Goal: Browse casually

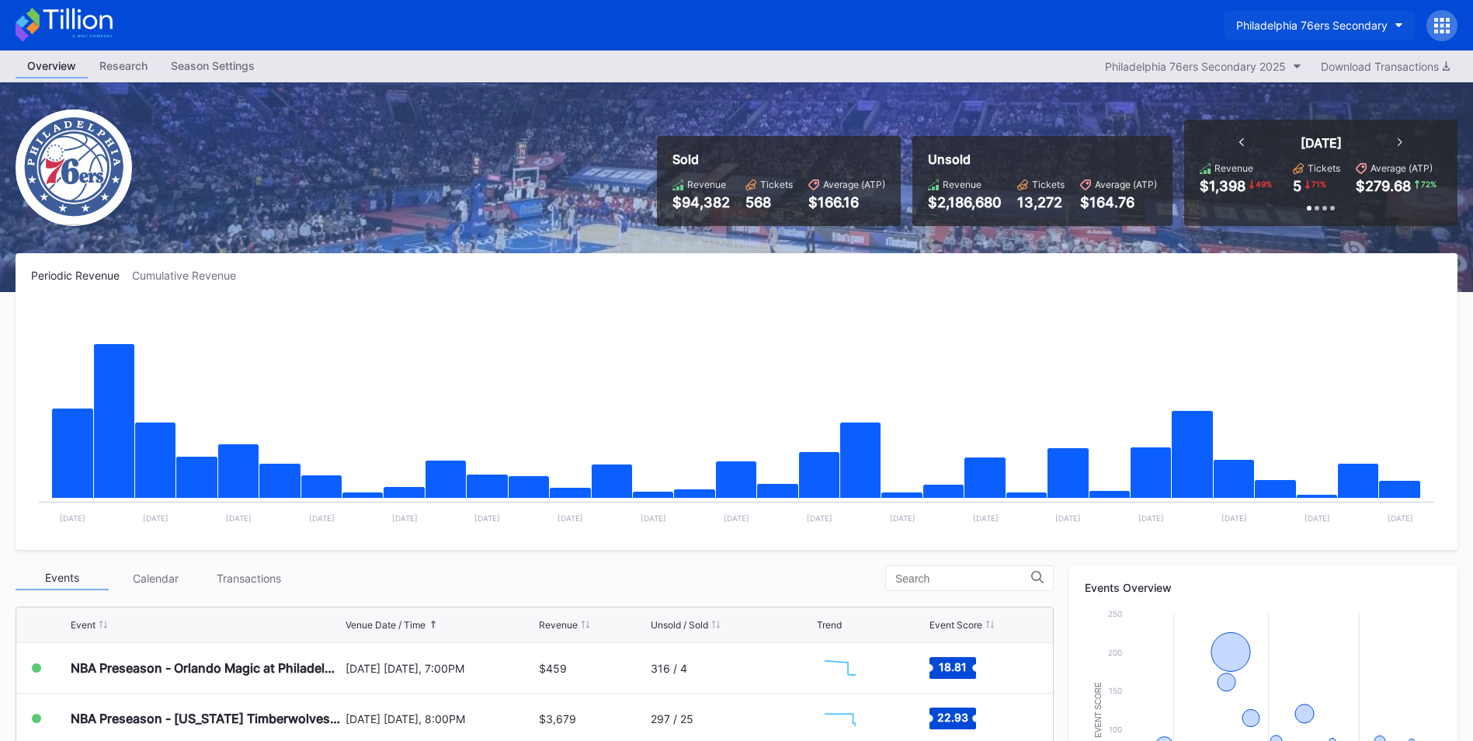
click at [1306, 29] on div "Philadelphia 76ers Secondary" at bounding box center [1311, 25] width 151 height 13
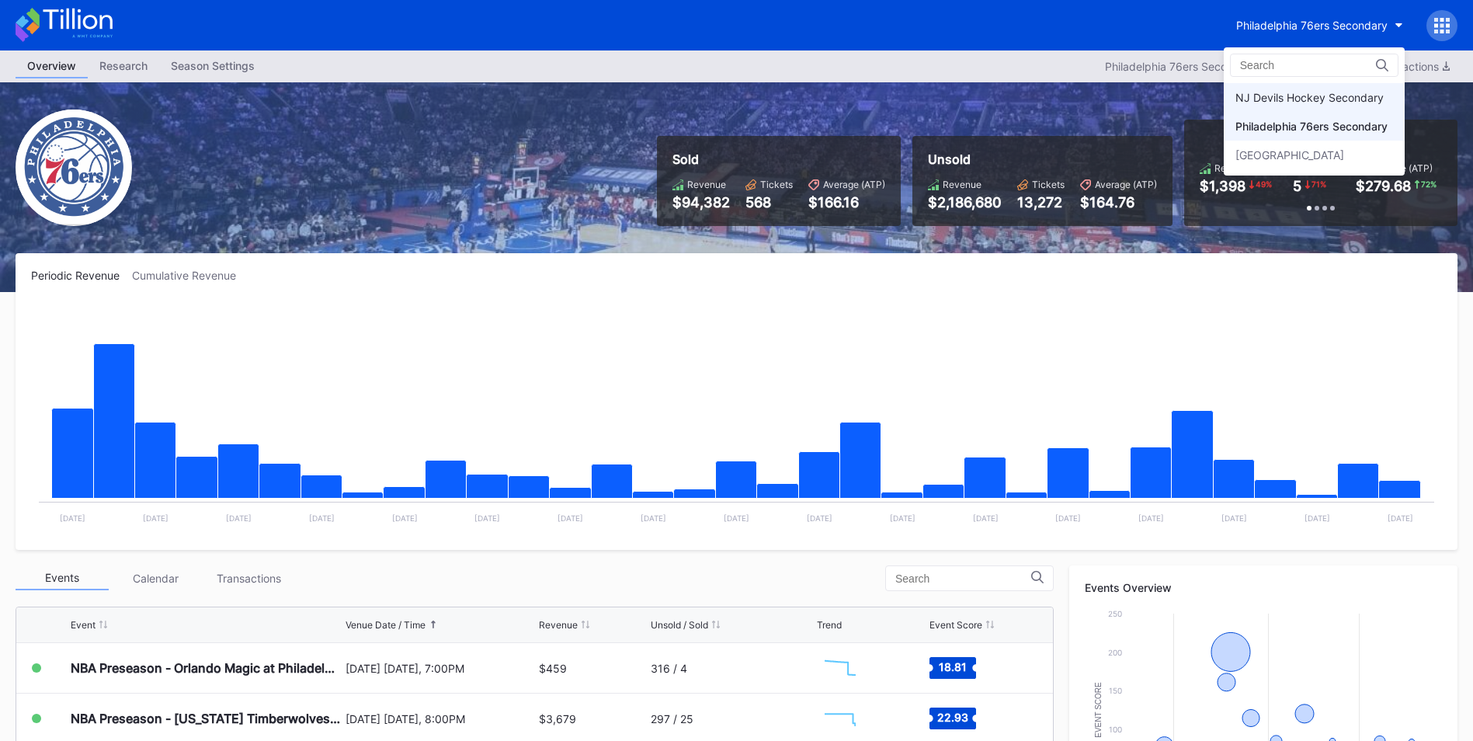
click at [1309, 98] on div "NJ Devils Hockey Secondary" at bounding box center [1309, 97] width 148 height 13
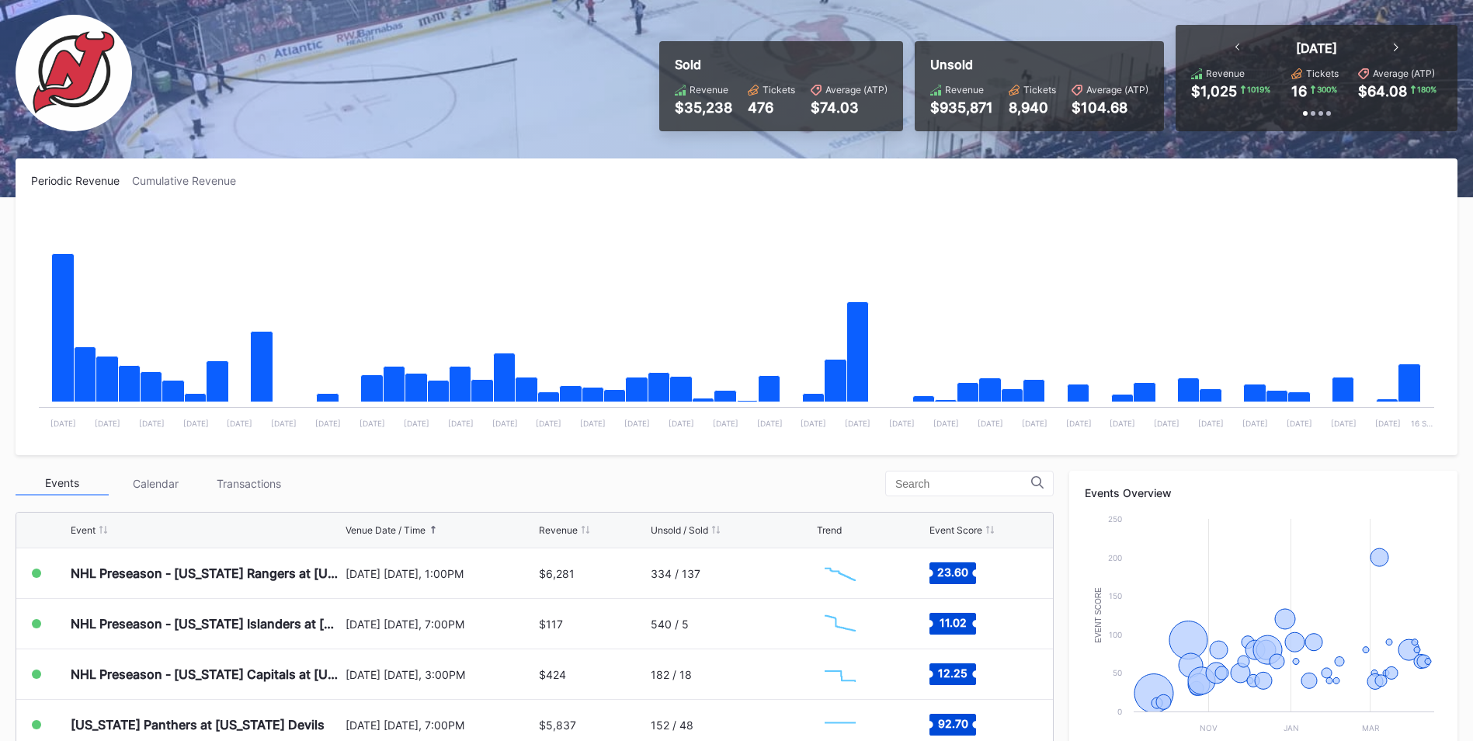
scroll to position [95, 0]
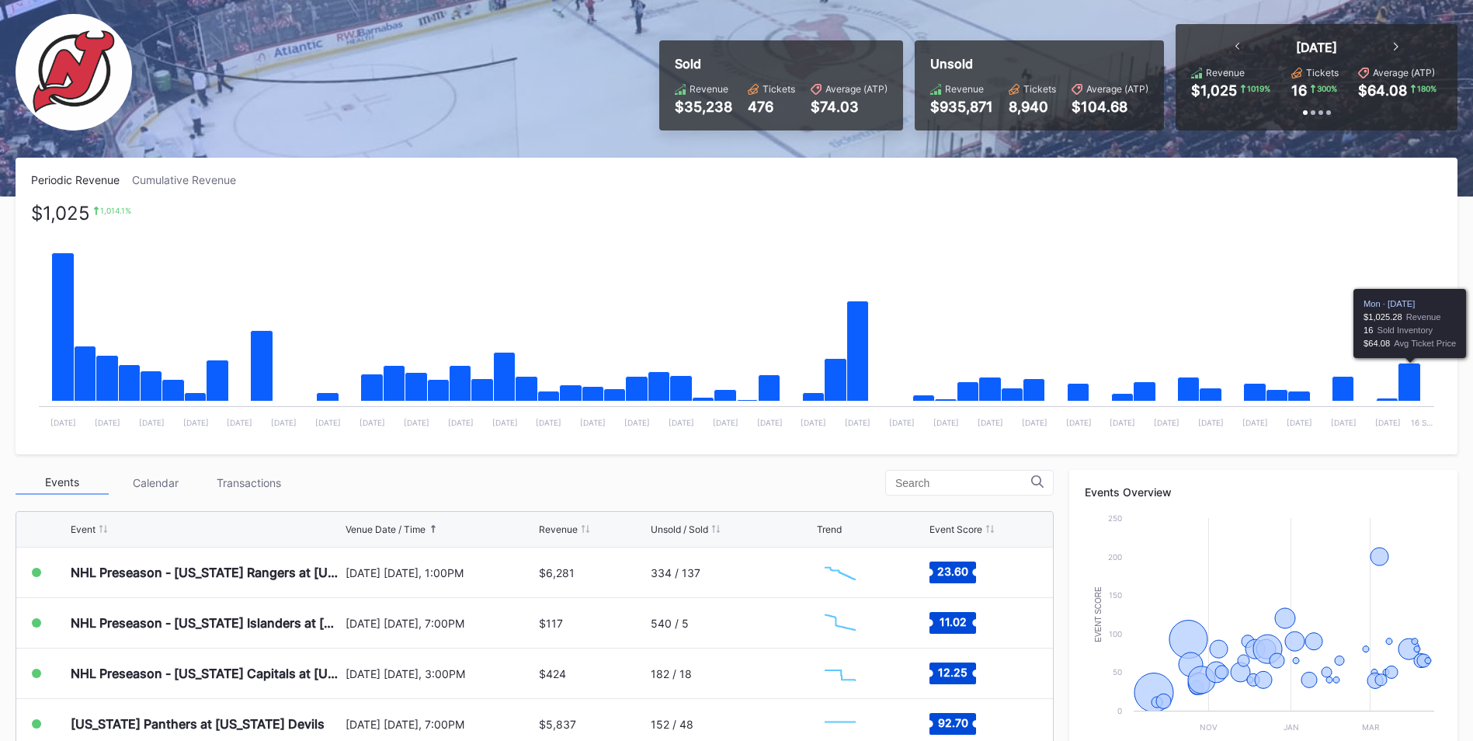
click at [1413, 379] on icon "Chart title" at bounding box center [1409, 382] width 23 height 38
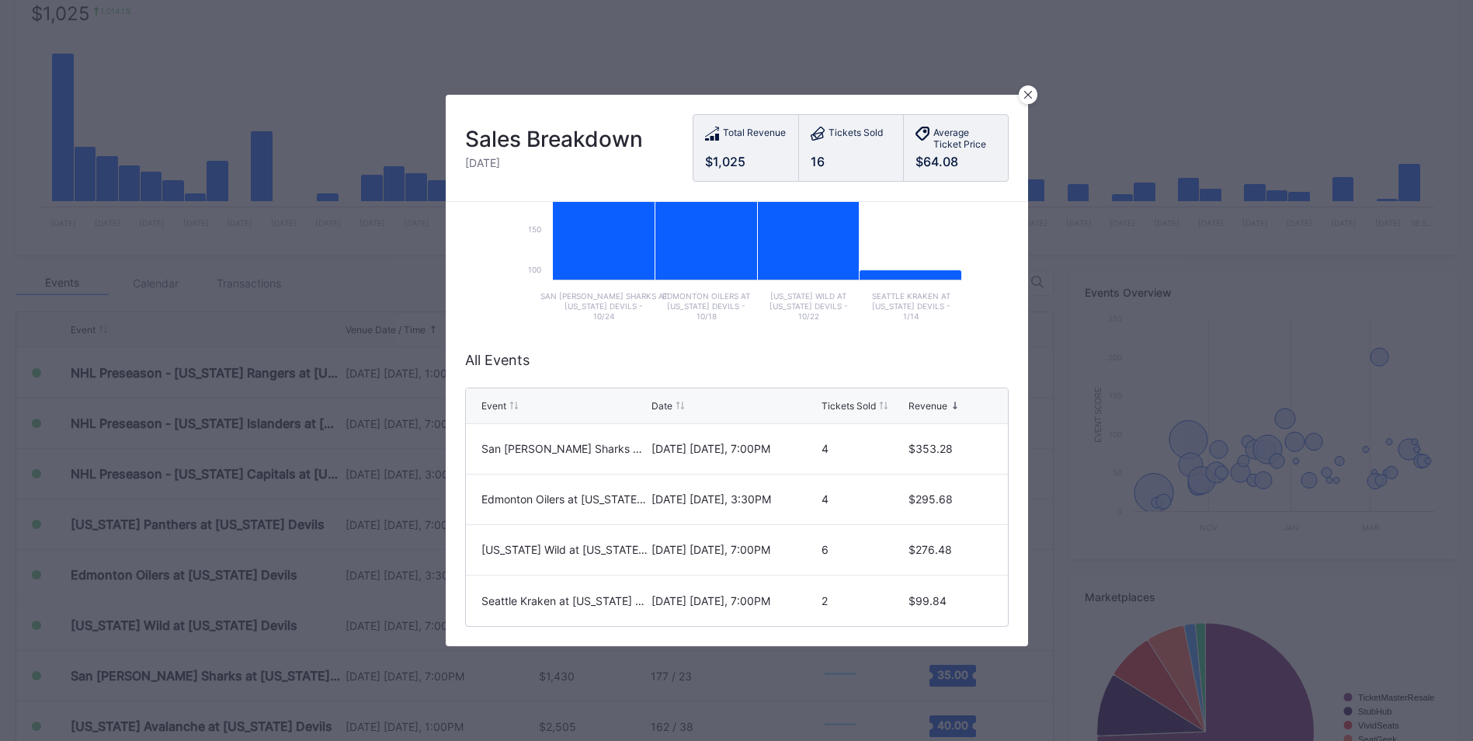
scroll to position [294, 0]
